Goal: Book appointment/travel/reservation

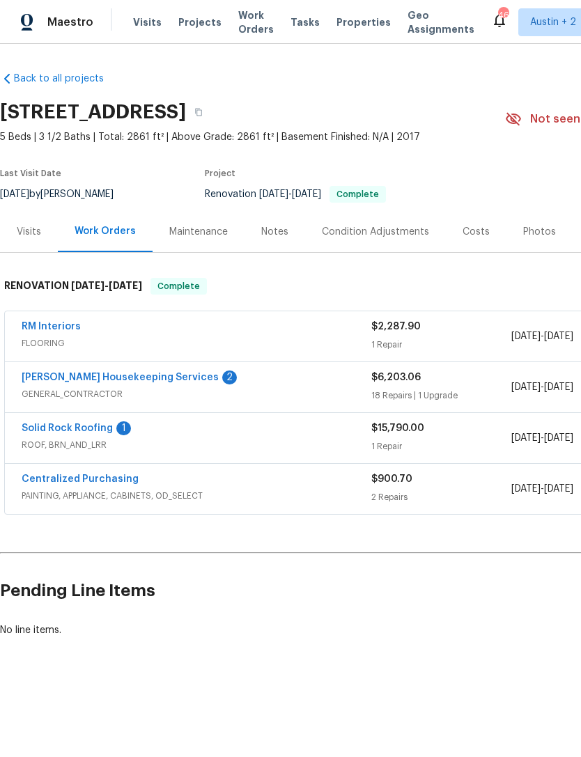
click at [144, 23] on span "Visits" at bounding box center [147, 22] width 29 height 14
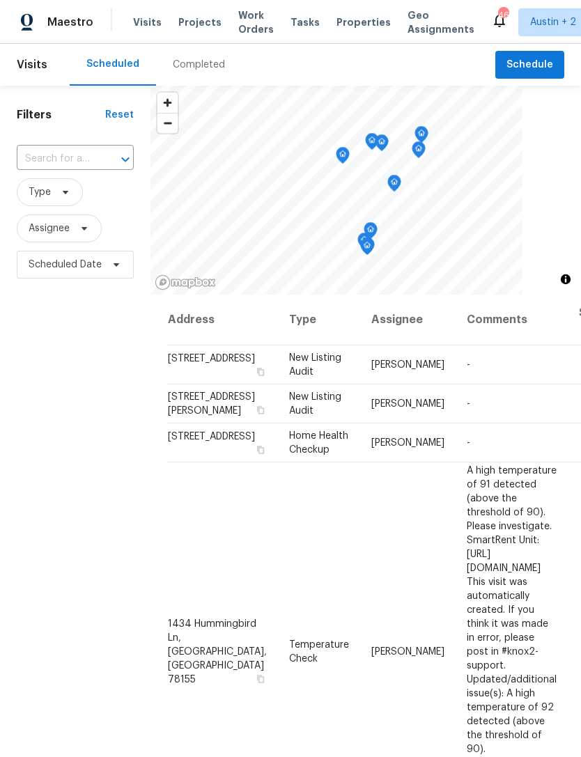
click at [56, 158] on input "text" at bounding box center [56, 159] width 78 height 22
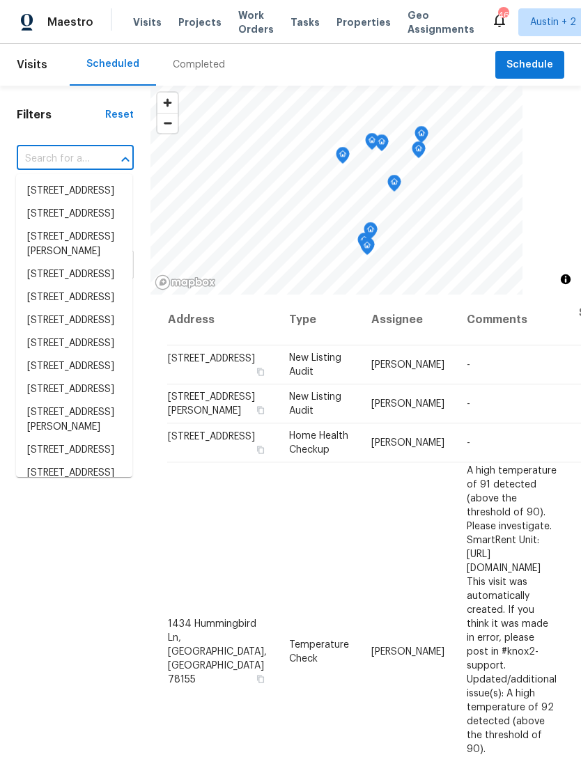
paste input "[STREET_ADDRESS]"
type input "[STREET_ADDRESS]"
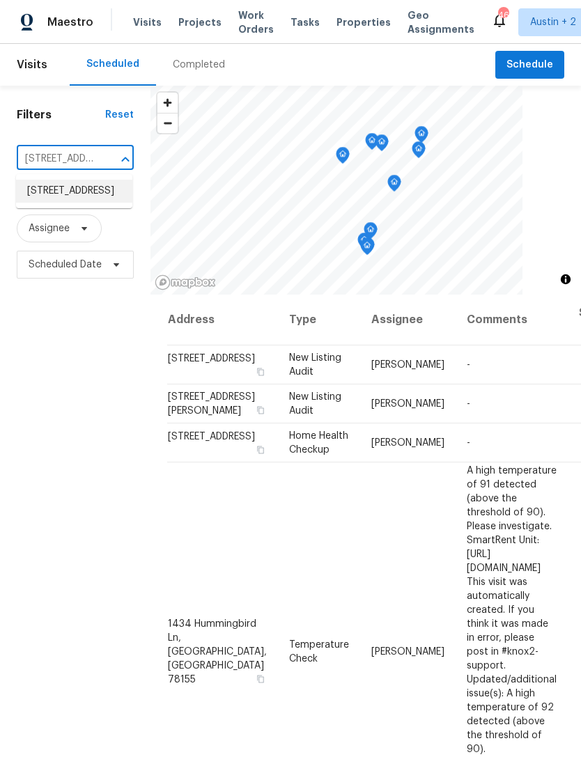
click at [54, 200] on li "[STREET_ADDRESS]" at bounding box center [74, 191] width 116 height 23
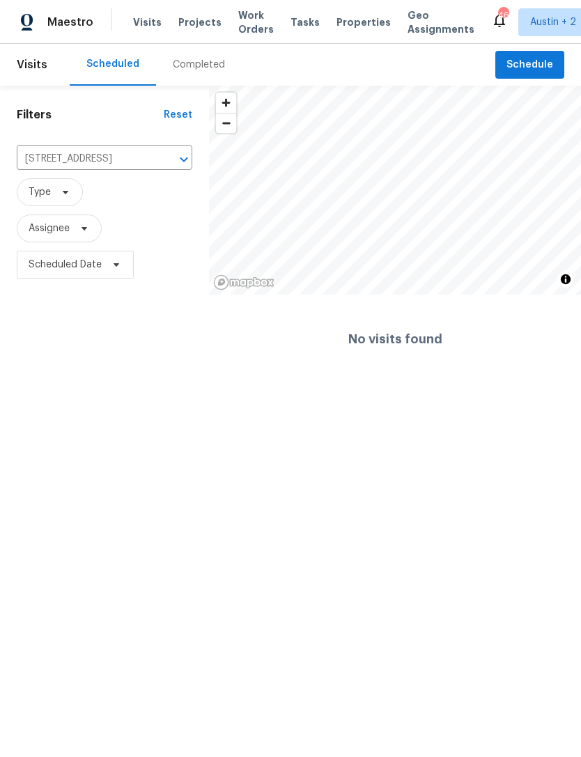
click at [188, 67] on div "Completed" at bounding box center [199, 65] width 52 height 14
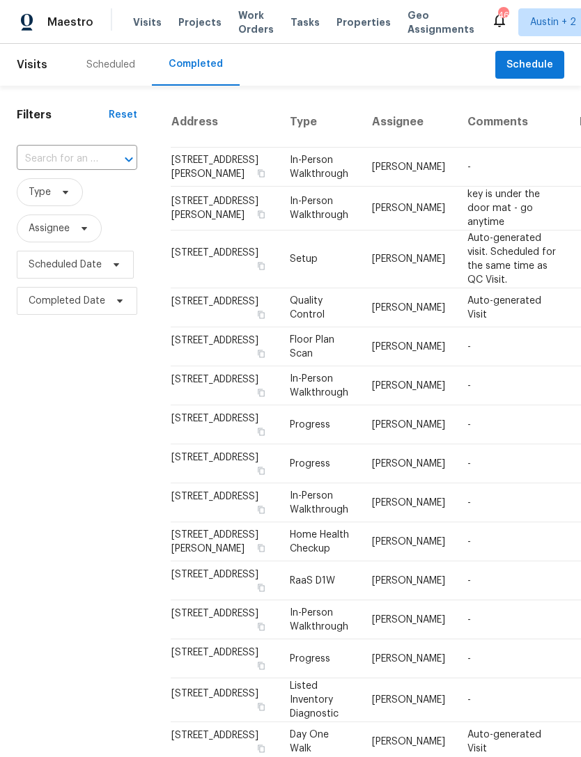
click at [63, 160] on input "text" at bounding box center [58, 159] width 82 height 22
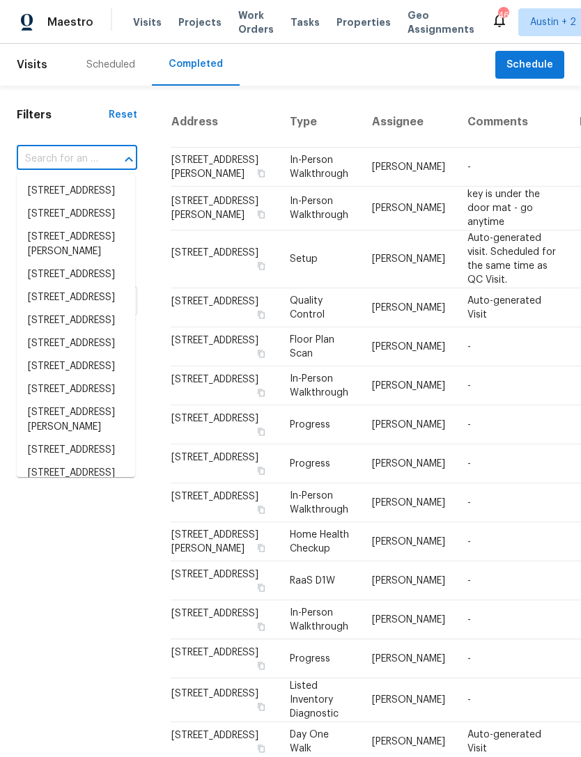
paste input "[STREET_ADDRESS]"
type input "[STREET_ADDRESS]"
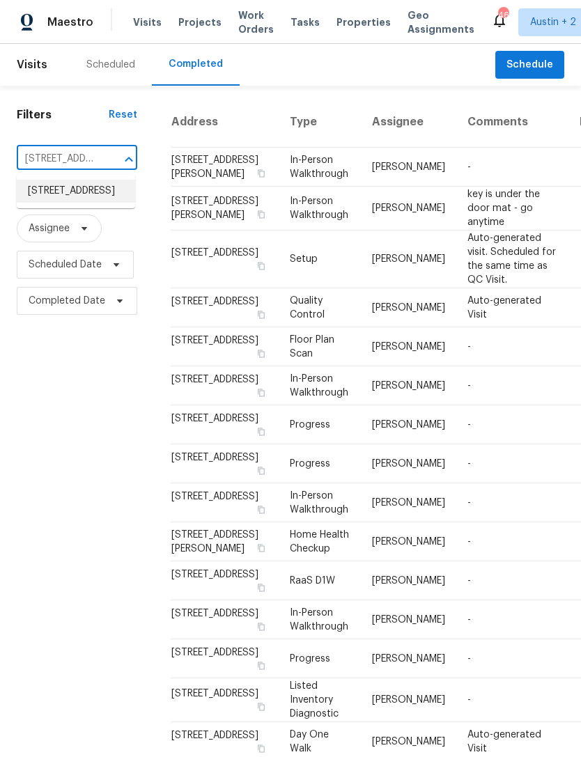
click at [56, 202] on li "[STREET_ADDRESS]" at bounding box center [76, 191] width 118 height 23
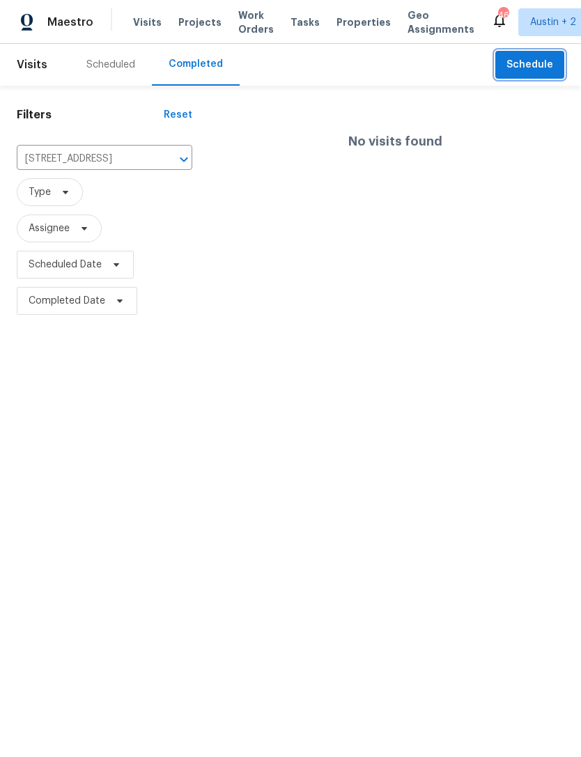
click at [542, 63] on span "Schedule" at bounding box center [530, 64] width 47 height 17
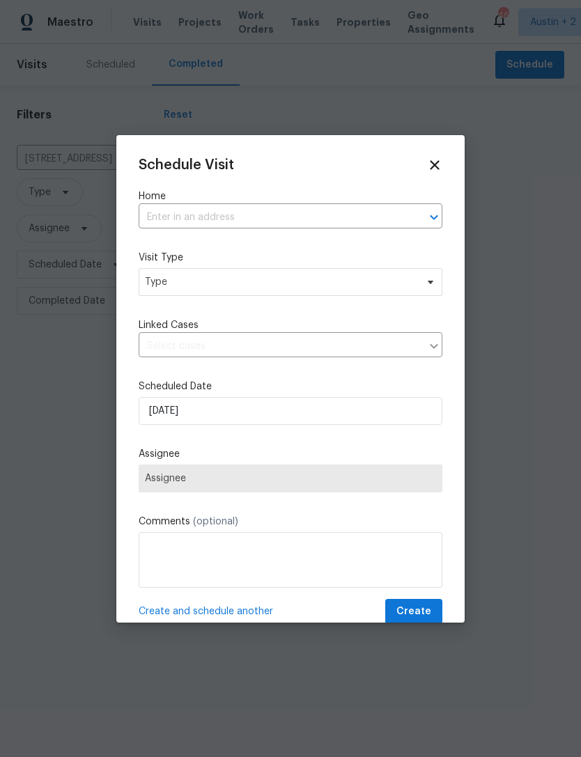
click at [371, 210] on input "text" at bounding box center [271, 218] width 265 height 22
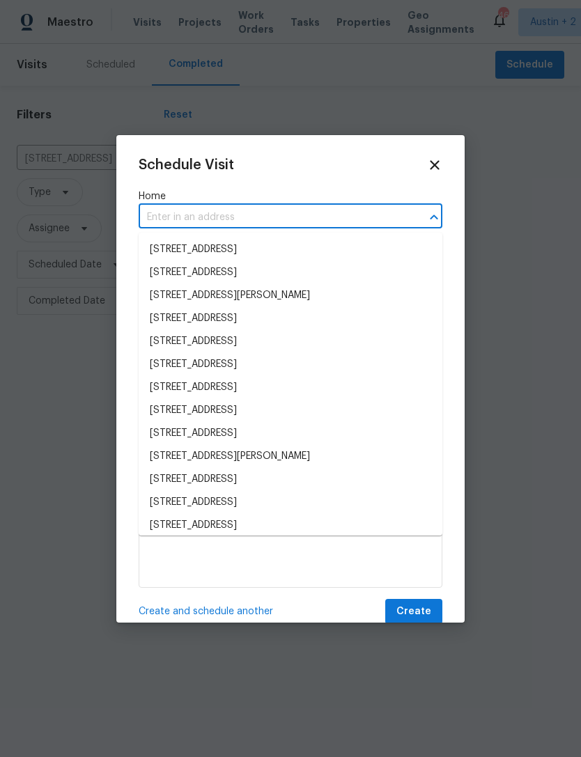
click at [378, 220] on input "text" at bounding box center [271, 218] width 265 height 22
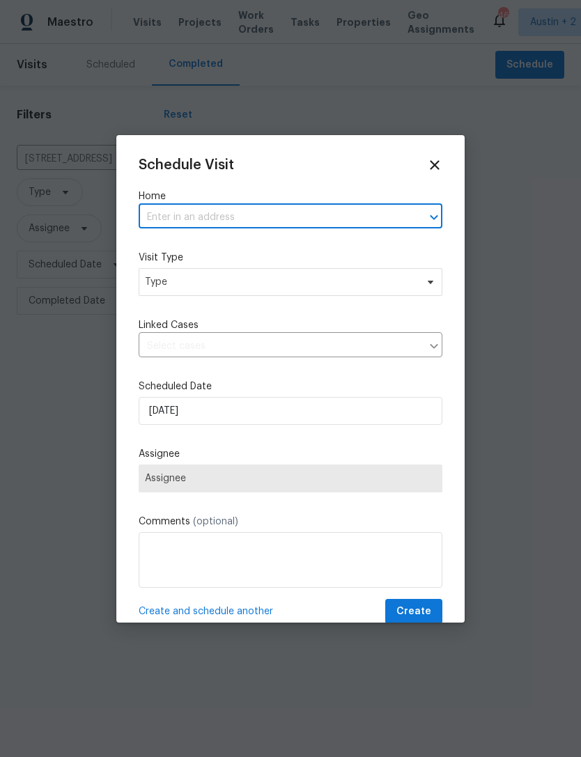
click at [377, 219] on input "text" at bounding box center [271, 218] width 265 height 22
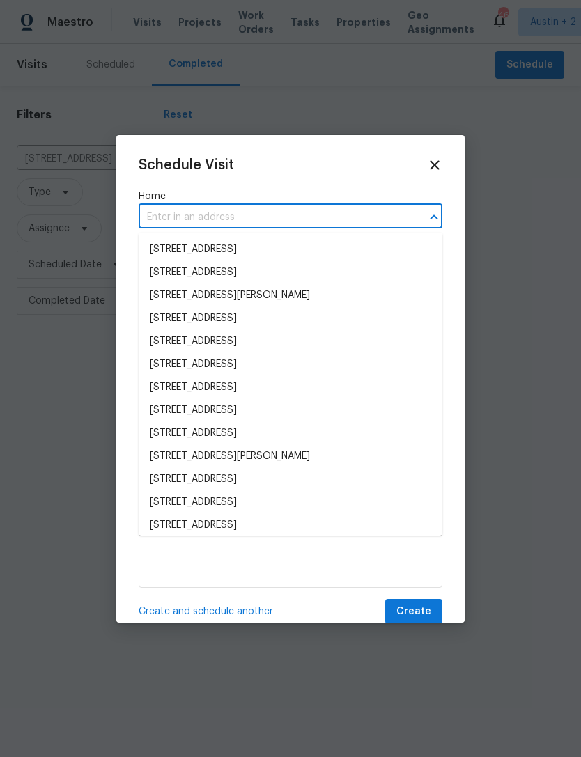
click at [377, 217] on input "text" at bounding box center [271, 218] width 265 height 22
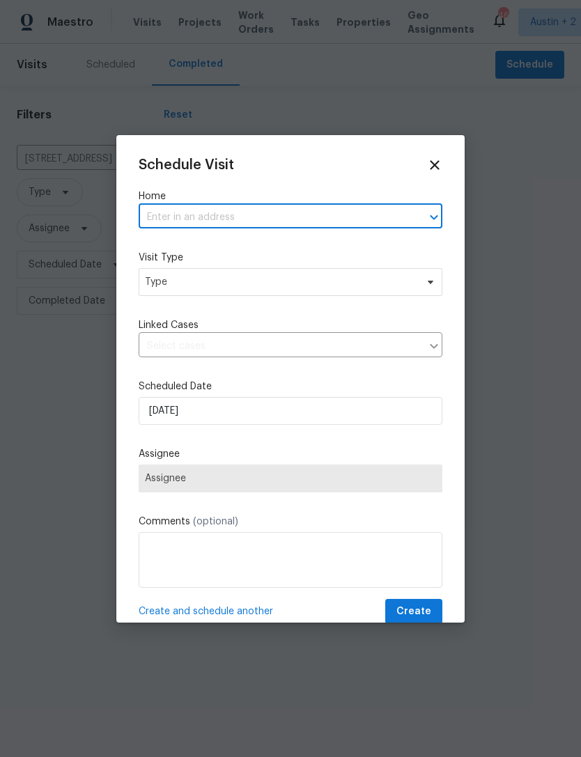
paste input "[STREET_ADDRESS]"
type input "[STREET_ADDRESS]"
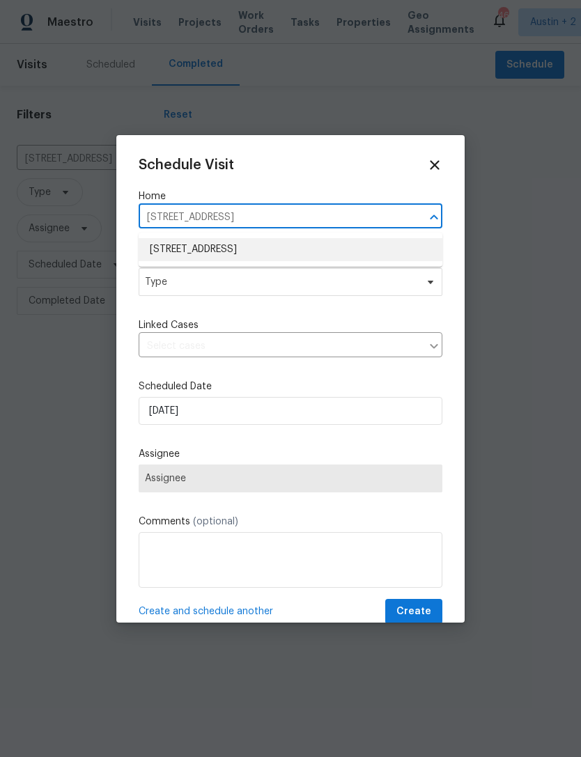
click at [362, 250] on li "[STREET_ADDRESS]" at bounding box center [291, 249] width 304 height 23
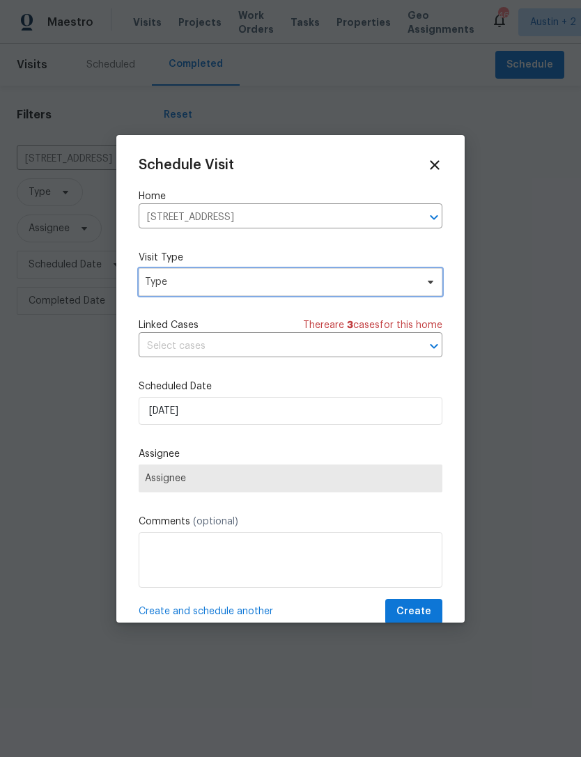
click at [365, 288] on span "Type" at bounding box center [280, 282] width 271 height 14
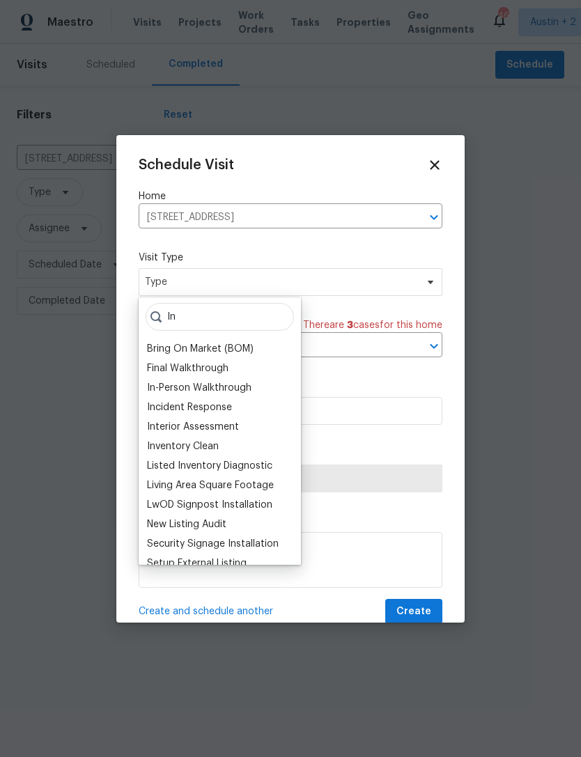
type input "In"
click at [164, 386] on div "In-Person Walkthrough" at bounding box center [199, 388] width 105 height 14
type input "[DATE] 8:19 am"
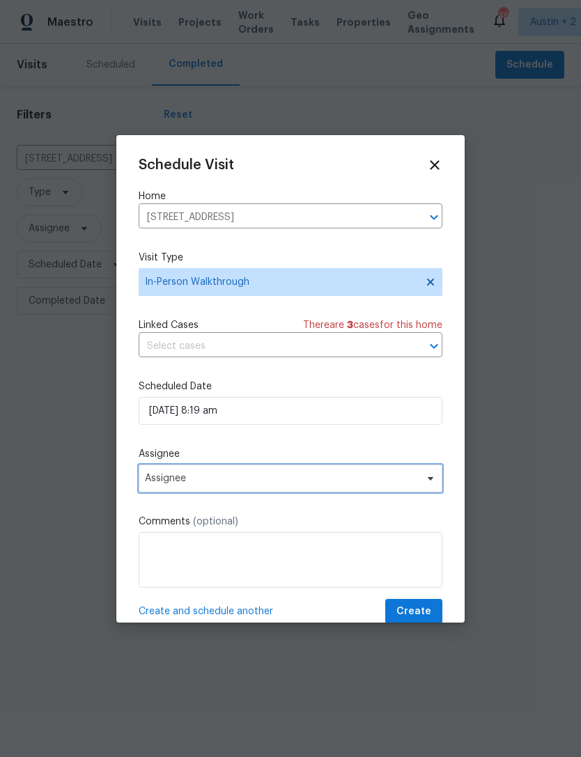
click at [416, 482] on span "Assignee" at bounding box center [281, 478] width 273 height 11
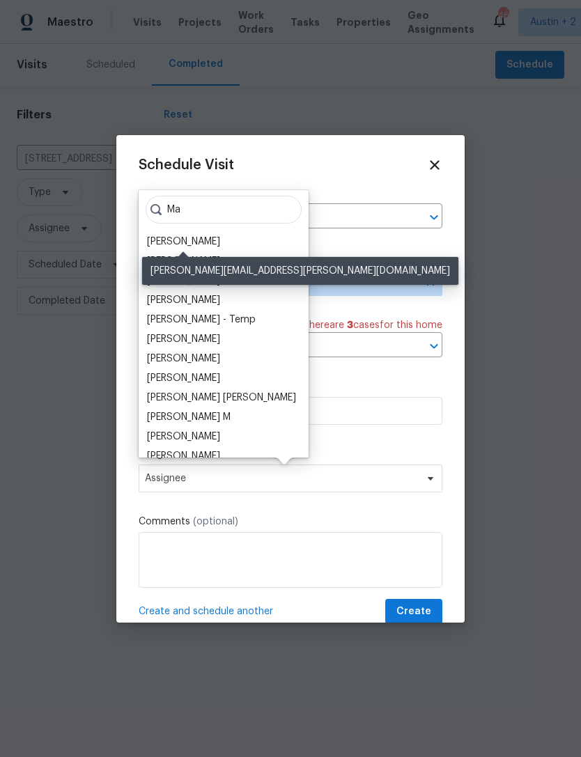
type input "Ma"
click at [155, 243] on div "[PERSON_NAME]" at bounding box center [183, 242] width 73 height 14
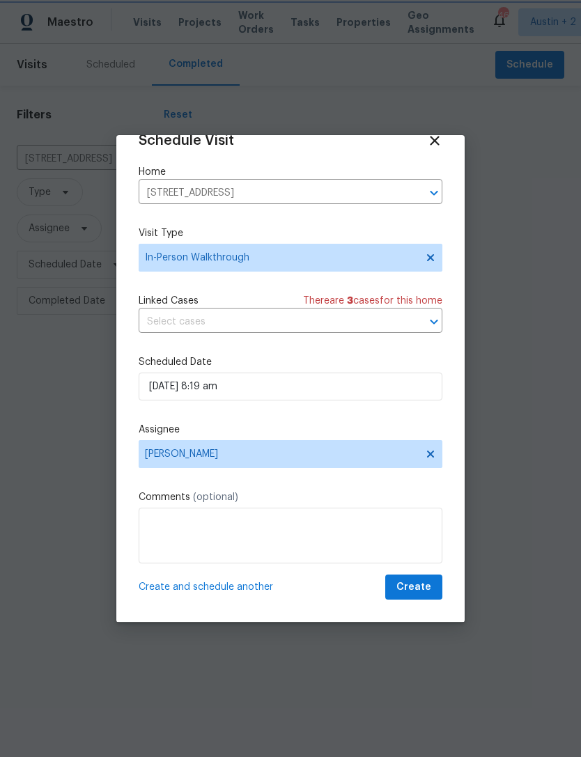
scroll to position [27, 0]
click at [423, 542] on textarea at bounding box center [291, 536] width 304 height 56
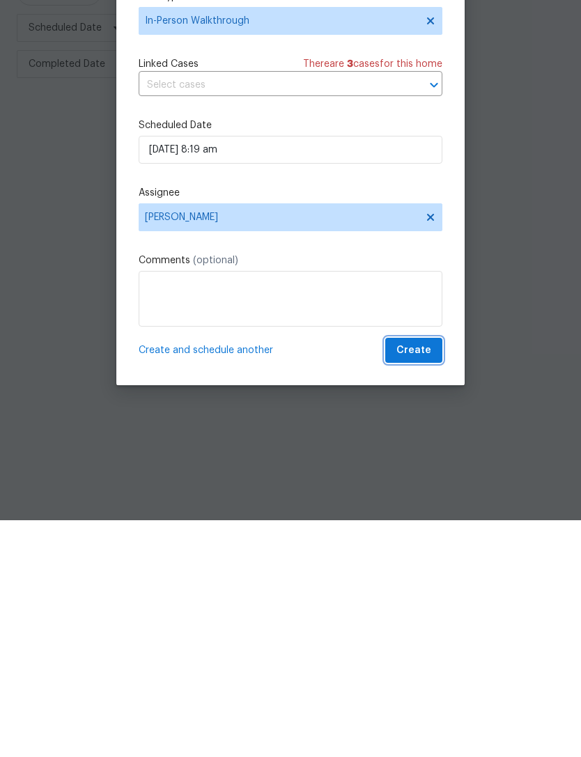
click at [427, 579] on span "Create" at bounding box center [414, 587] width 35 height 17
